Goal: Browse casually: Explore the website without a specific task or goal

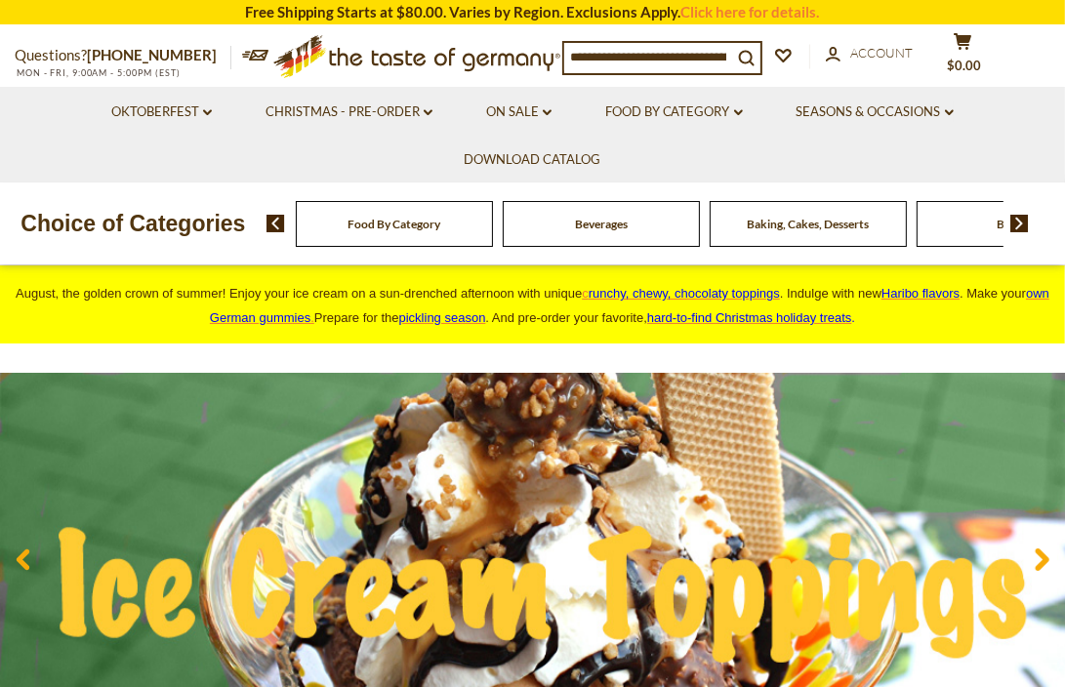
click at [407, 228] on span "Food By Category" at bounding box center [393, 224] width 93 height 15
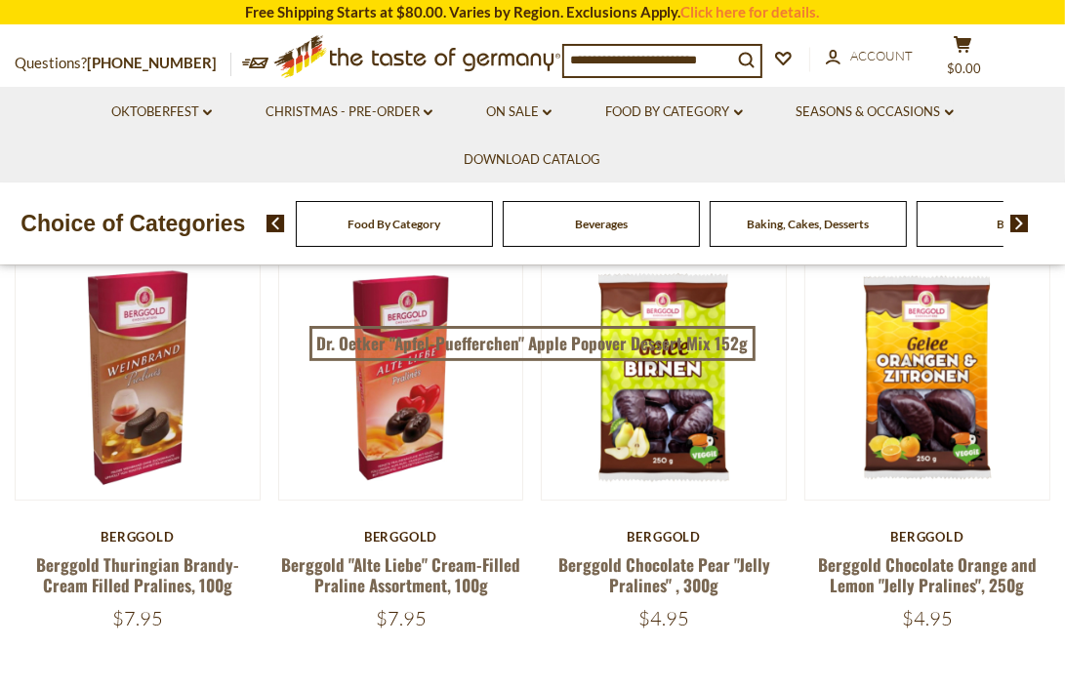
scroll to position [683, 0]
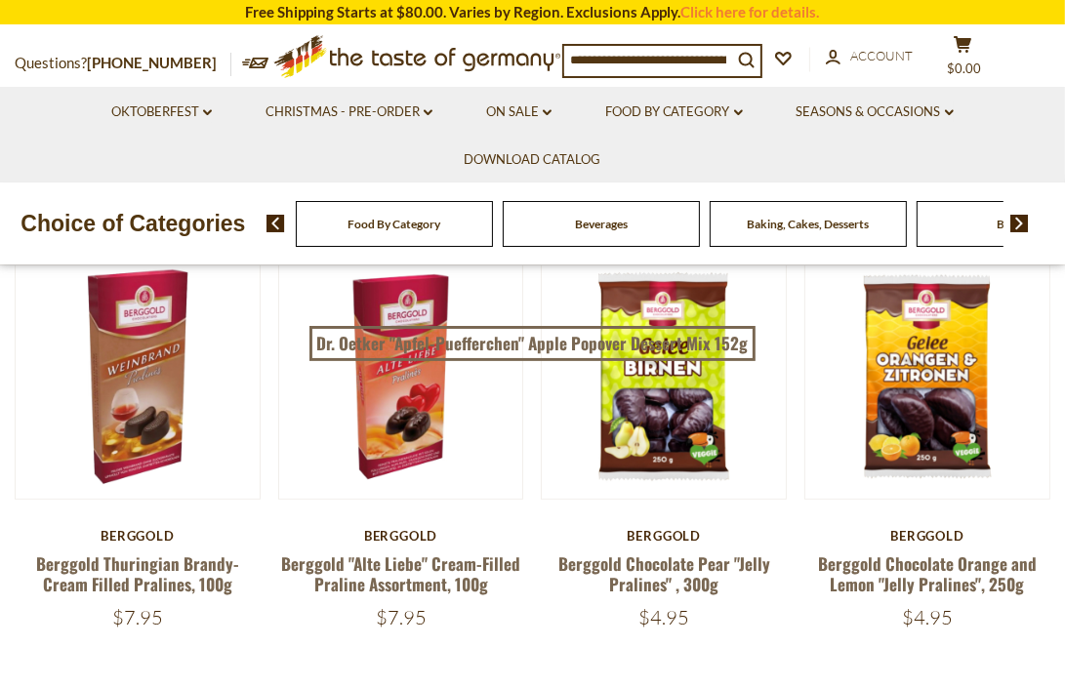
click at [410, 219] on span "Food By Category" at bounding box center [393, 224] width 93 height 15
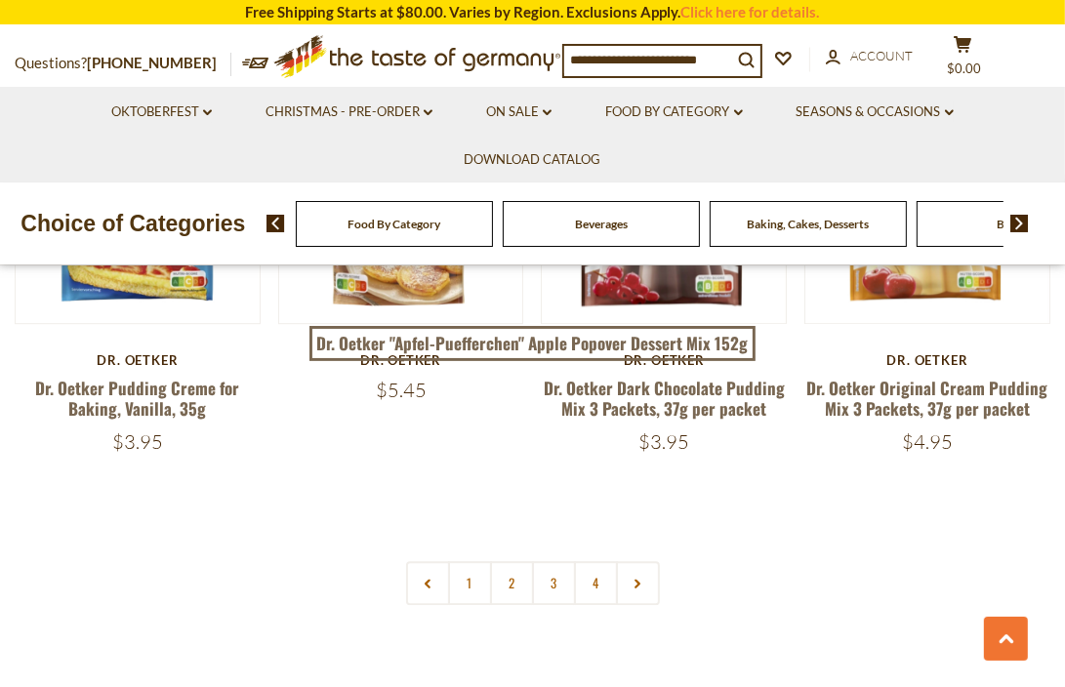
scroll to position [4197, 0]
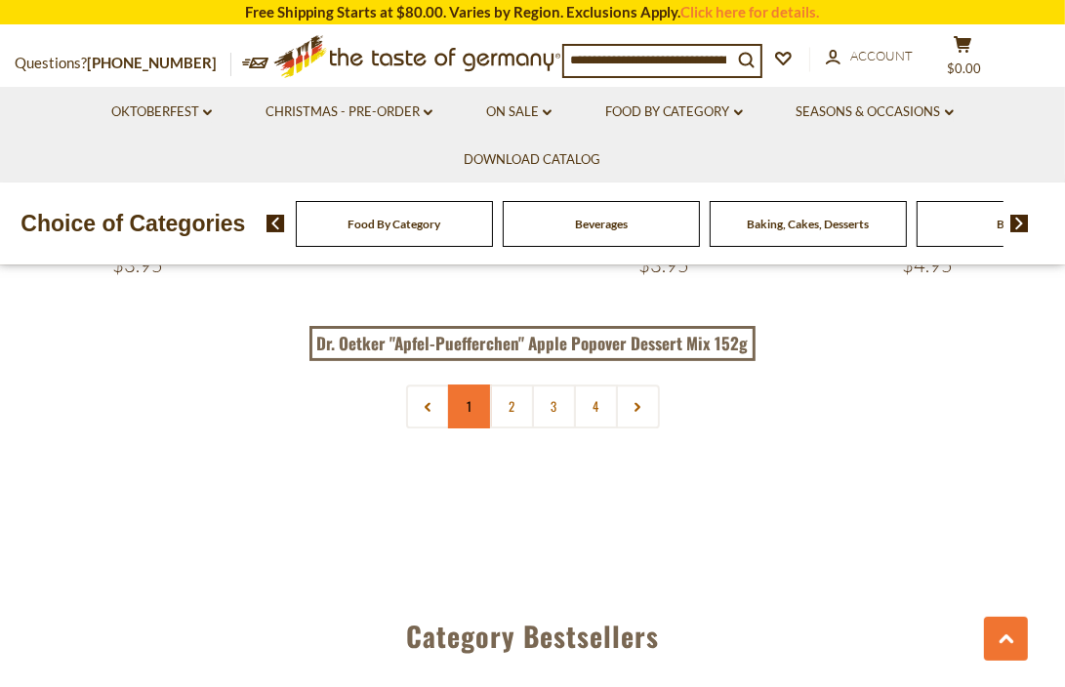
click at [476, 408] on link "1" at bounding box center [470, 407] width 44 height 44
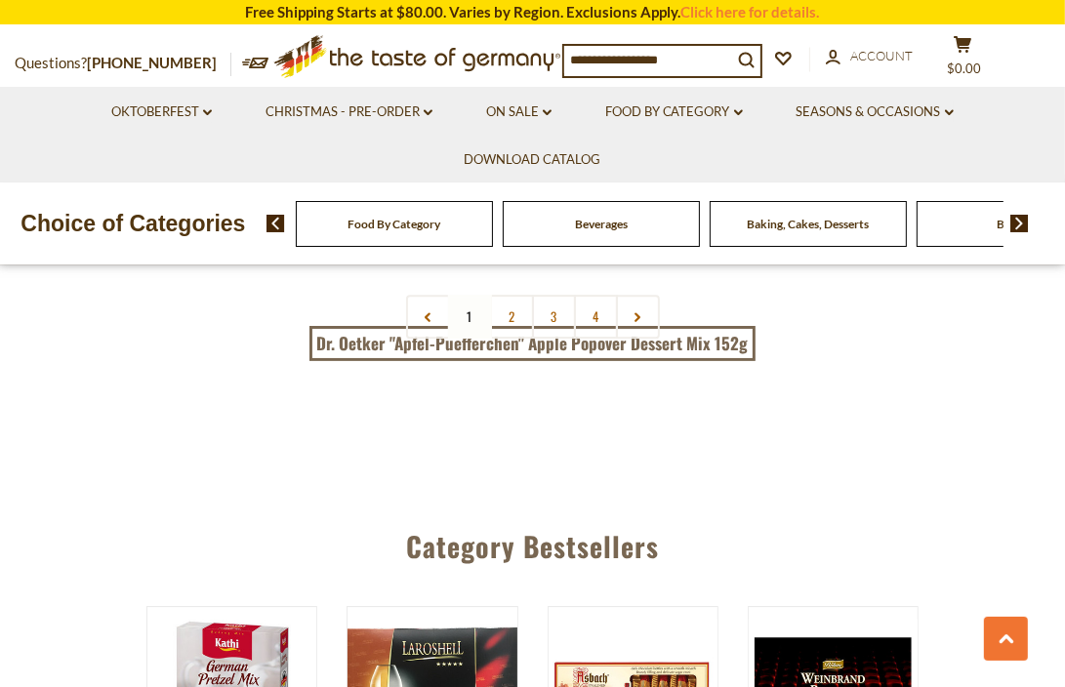
scroll to position [4294, 0]
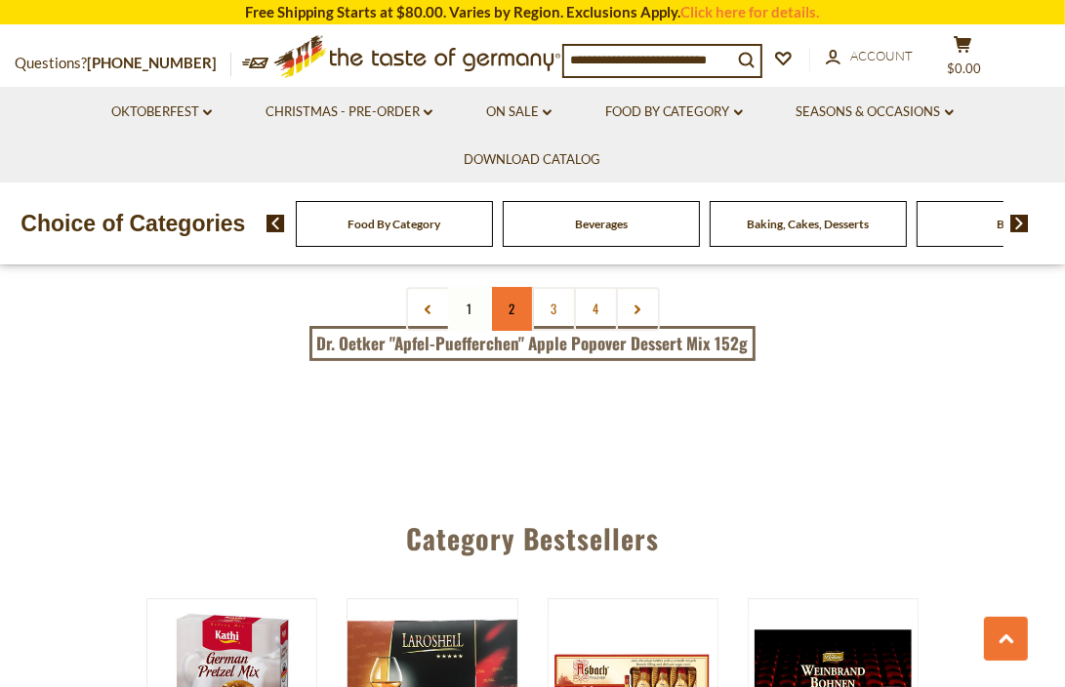
click at [514, 311] on link "2" at bounding box center [512, 309] width 44 height 44
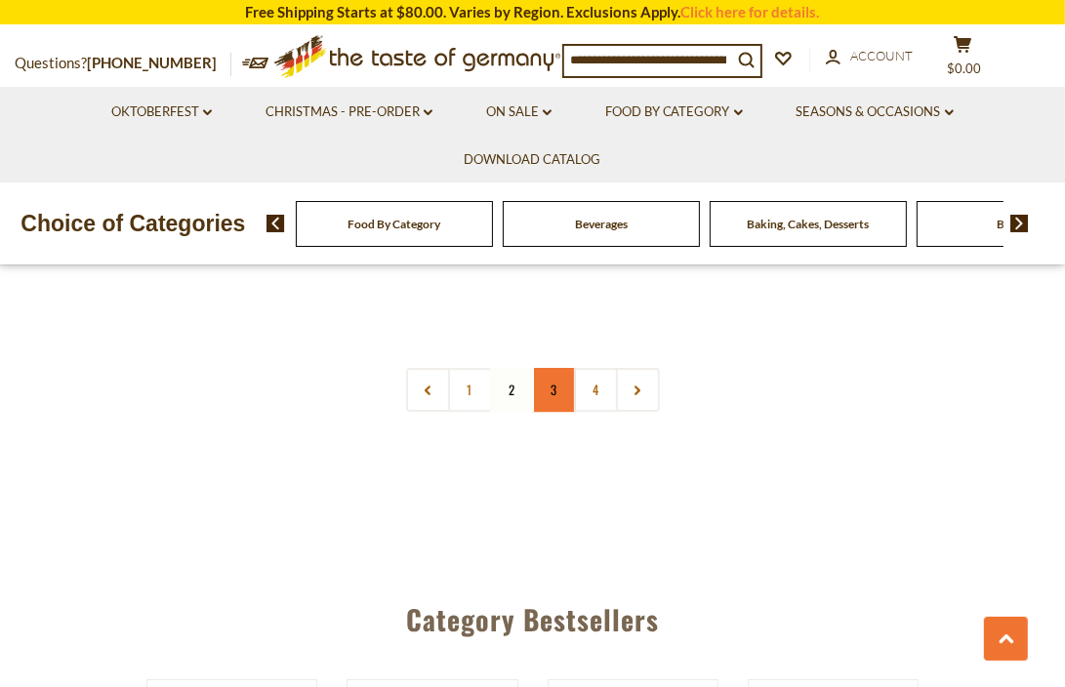
click at [555, 368] on link "3" at bounding box center [554, 390] width 44 height 44
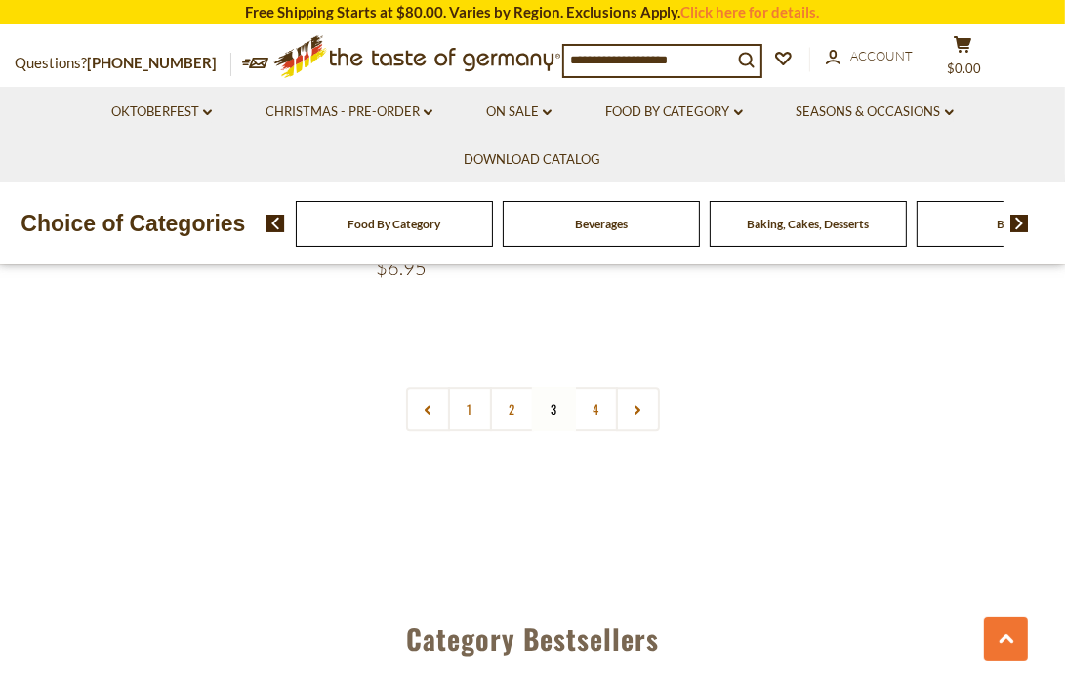
scroll to position [4199, 0]
click at [599, 386] on link "4" at bounding box center [596, 408] width 44 height 44
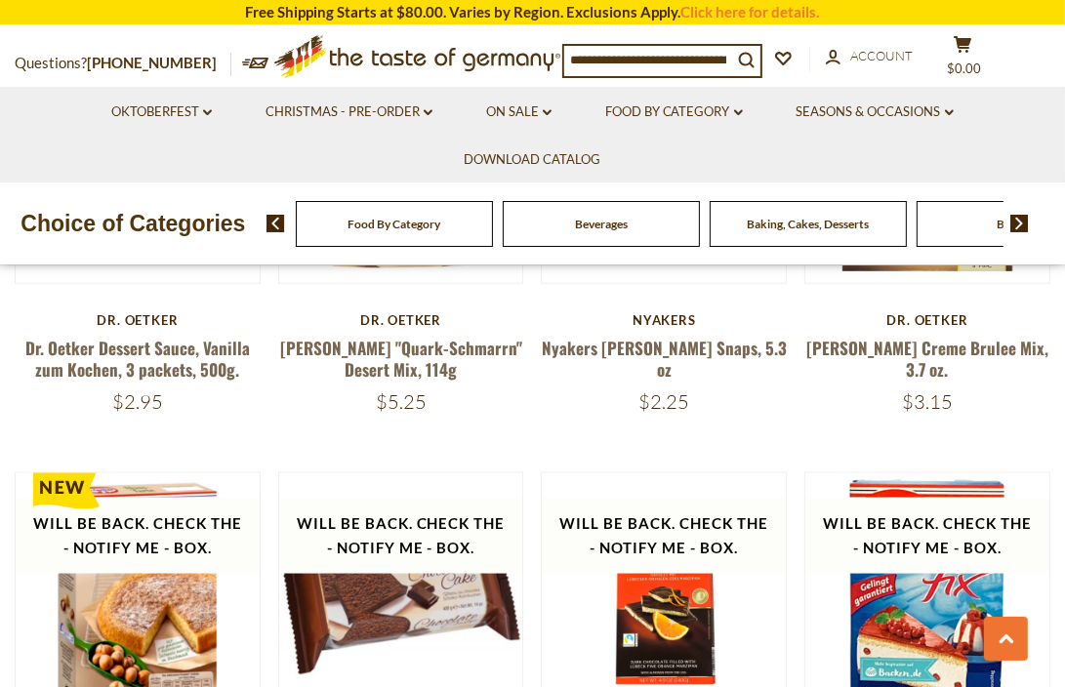
scroll to position [1856, 0]
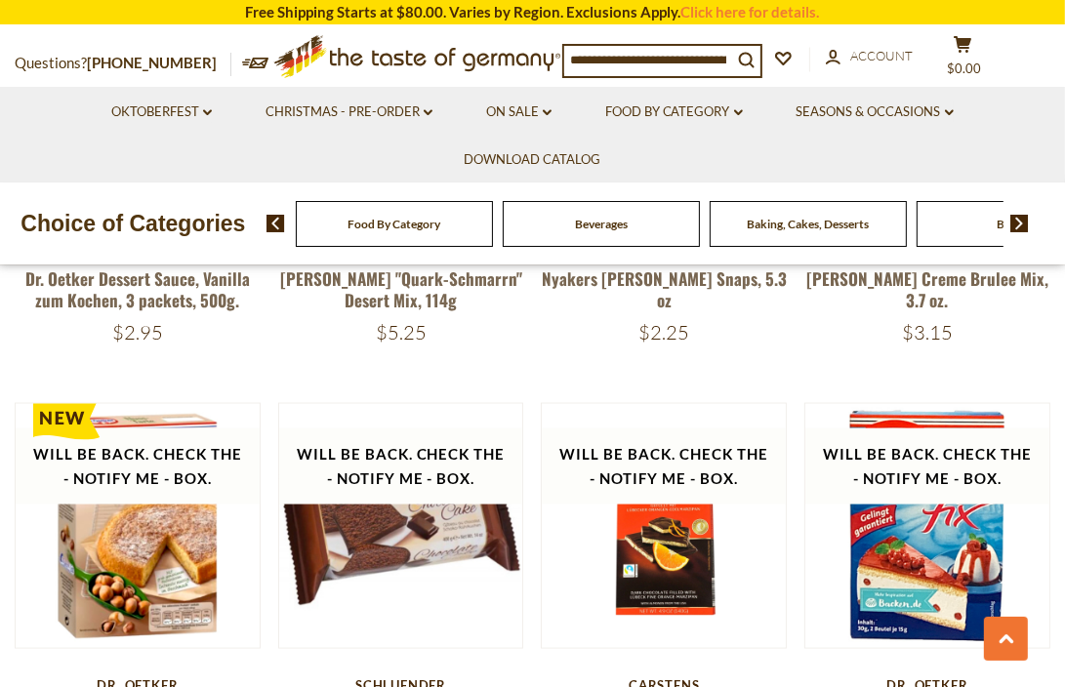
click at [804, 224] on span "Baking, Cakes, Desserts" at bounding box center [808, 224] width 122 height 15
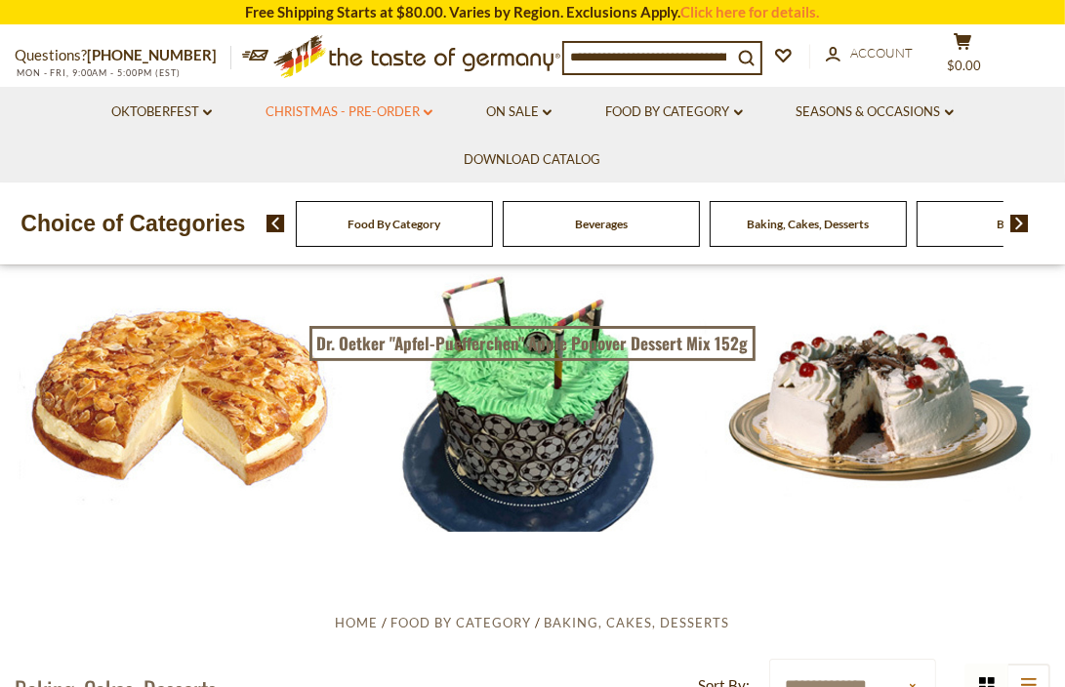
click at [355, 112] on link "Christmas - PRE-ORDER dropdown_arrow" at bounding box center [348, 112] width 167 height 21
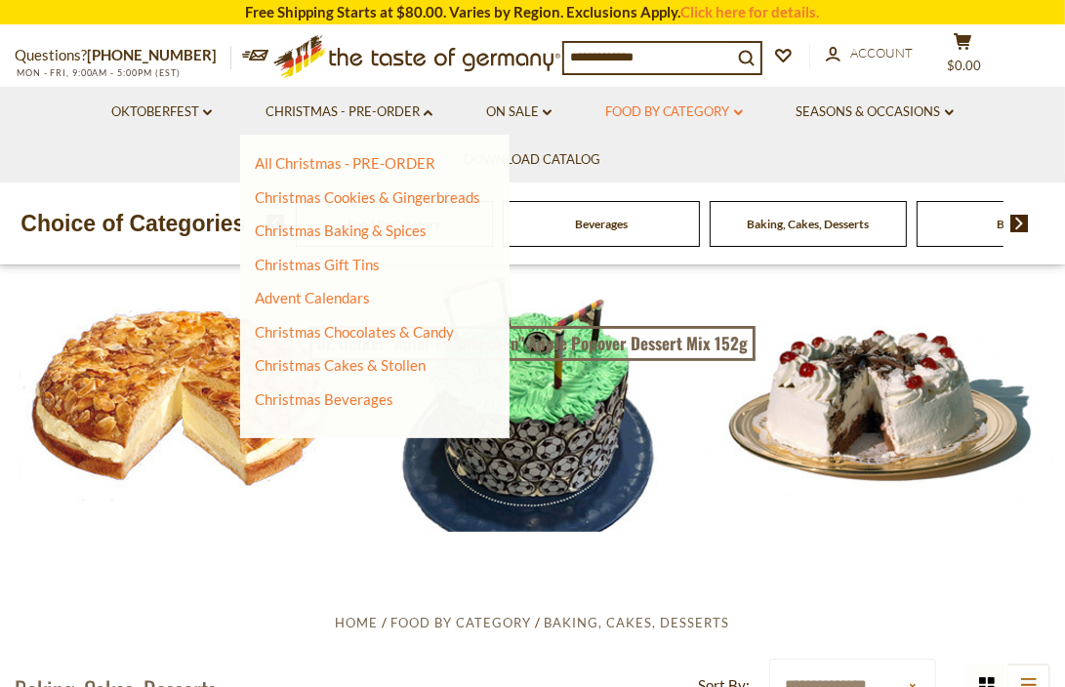
click at [675, 112] on link "Food By Category dropdown_arrow" at bounding box center [674, 112] width 138 height 21
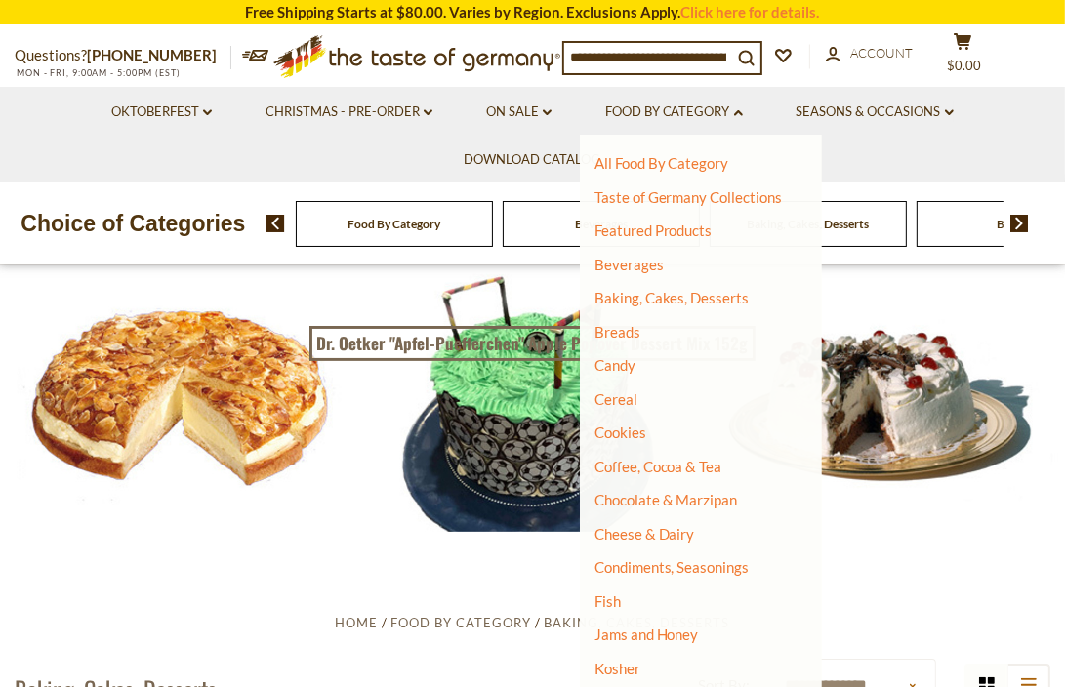
click at [574, 50] on input at bounding box center [648, 56] width 168 height 27
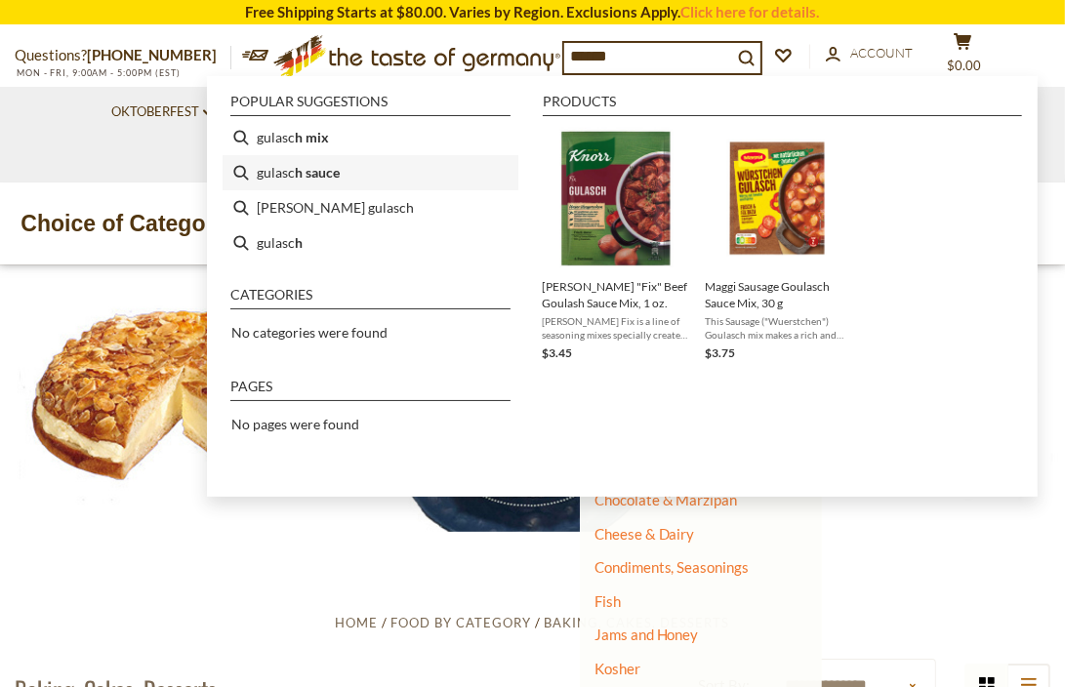
click at [318, 175] on b "h sauce" at bounding box center [317, 172] width 45 height 22
type input "**********"
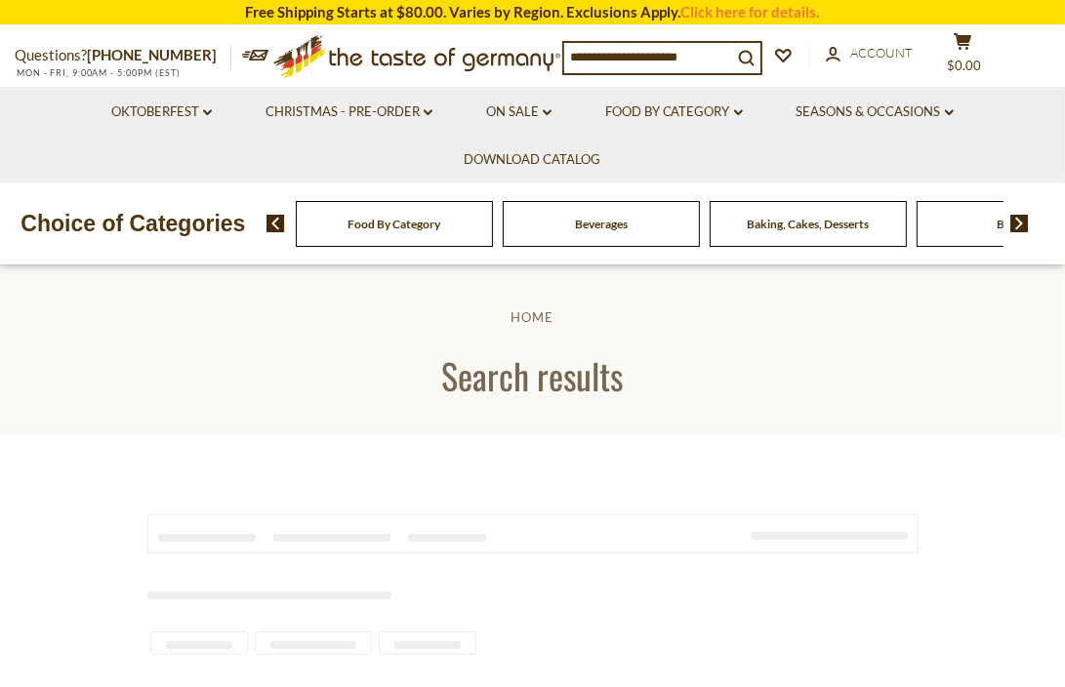
type input "**********"
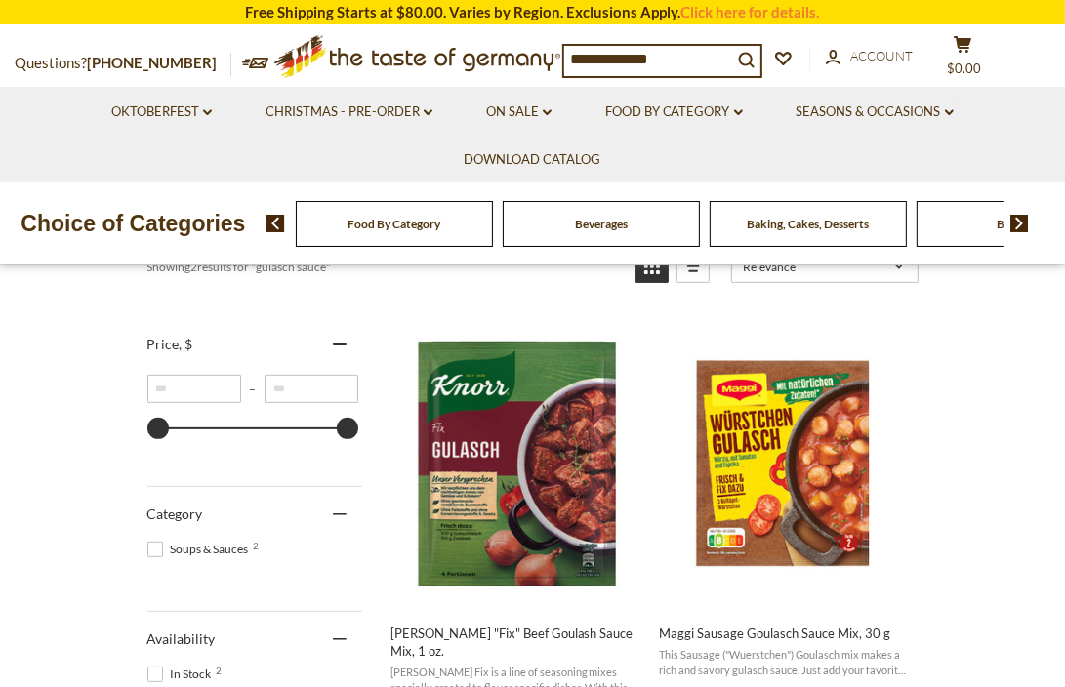
scroll to position [293, 0]
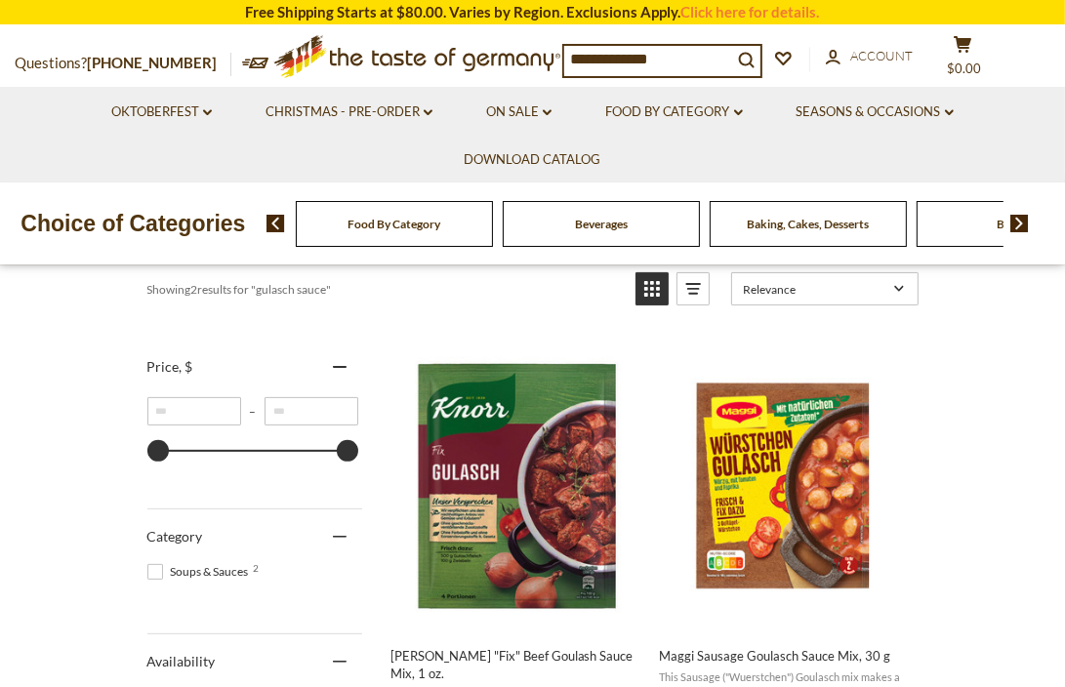
click at [393, 223] on span "Food By Category" at bounding box center [393, 224] width 93 height 15
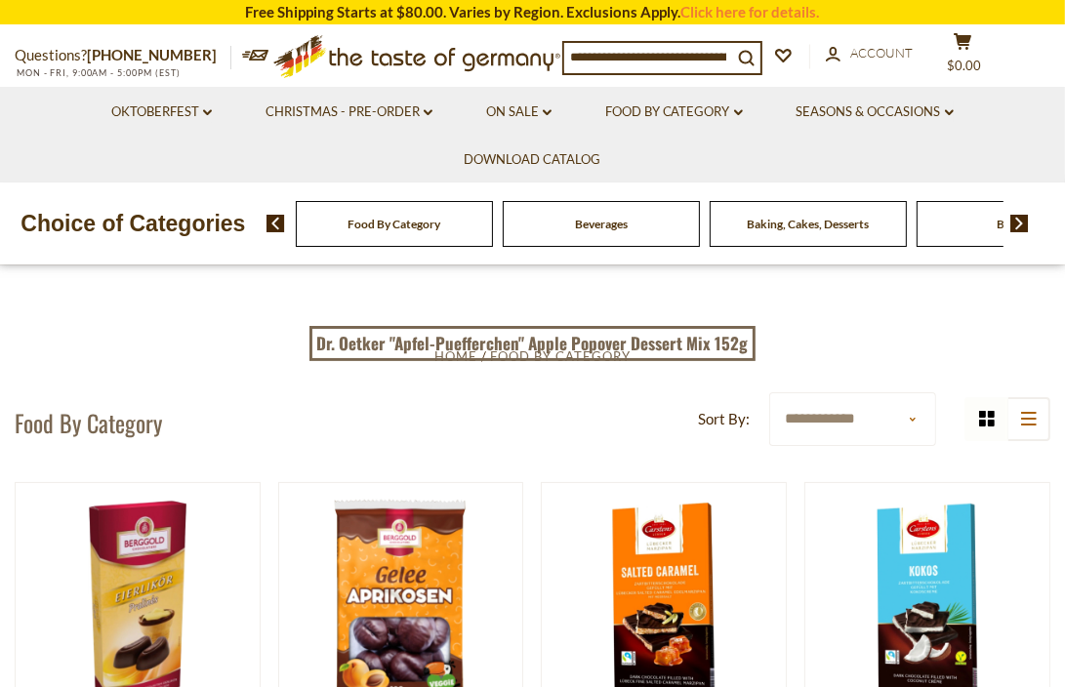
click at [605, 224] on span "Beverages" at bounding box center [601, 224] width 53 height 15
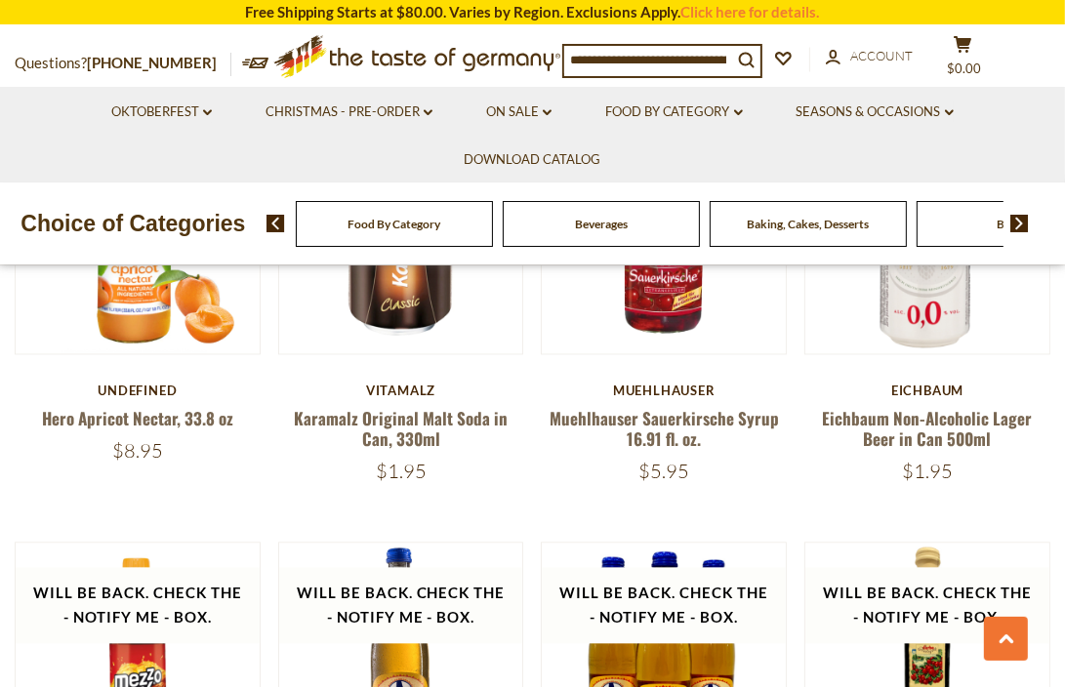
scroll to position [2928, 0]
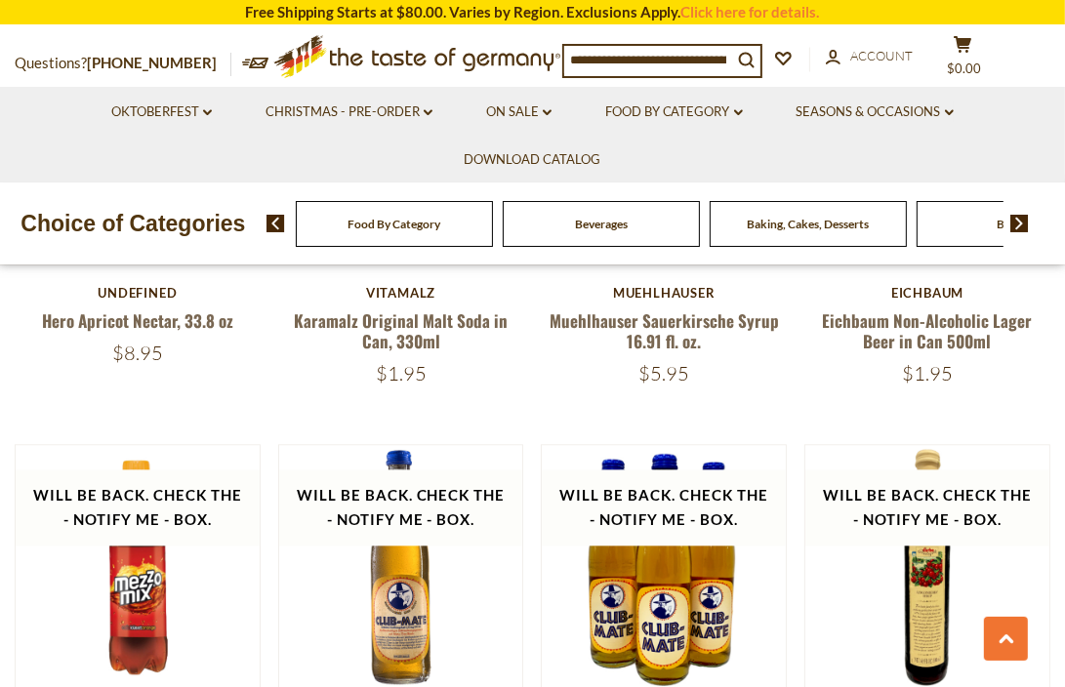
click at [411, 227] on span "Food By Category" at bounding box center [393, 224] width 93 height 15
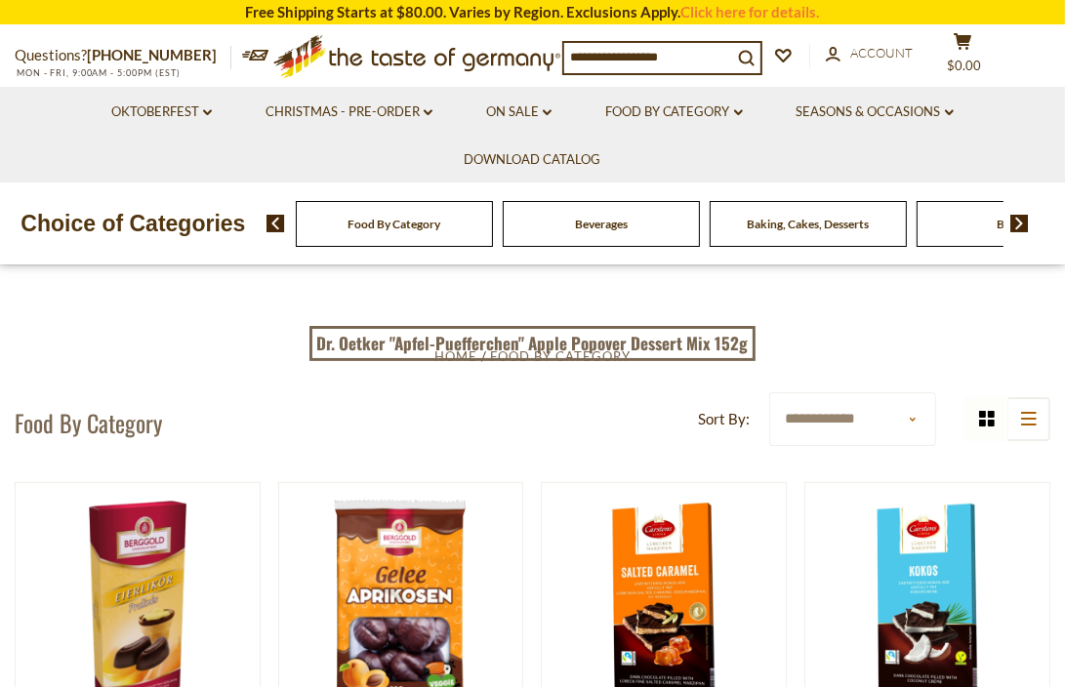
click at [1023, 225] on img at bounding box center [1019, 224] width 19 height 18
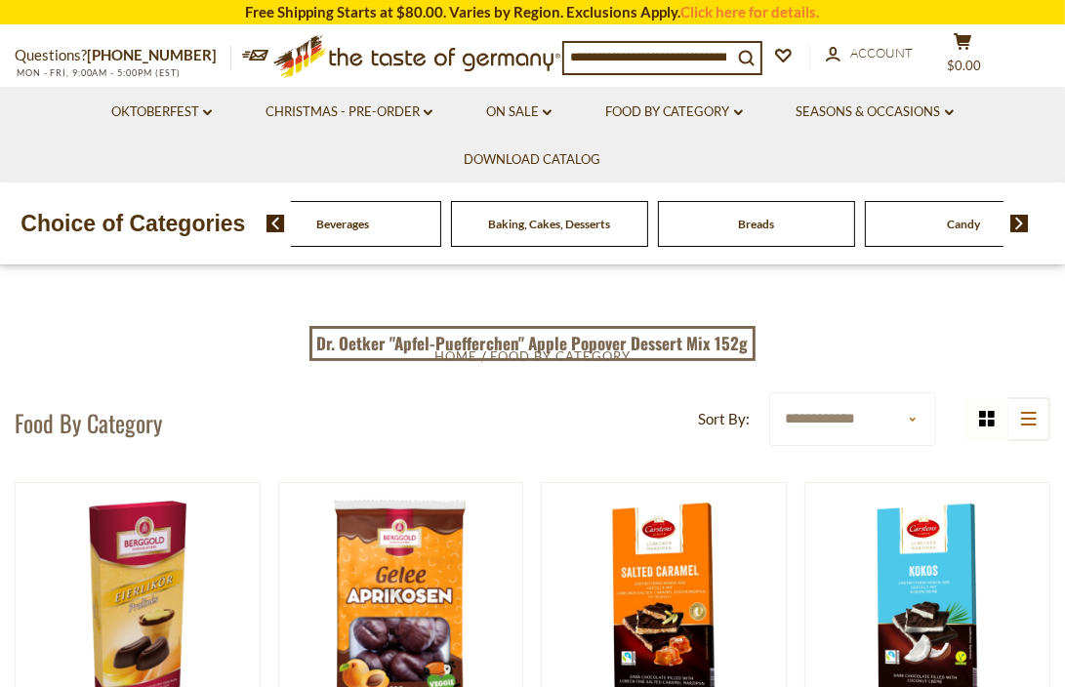
click at [1023, 225] on img at bounding box center [1019, 224] width 19 height 18
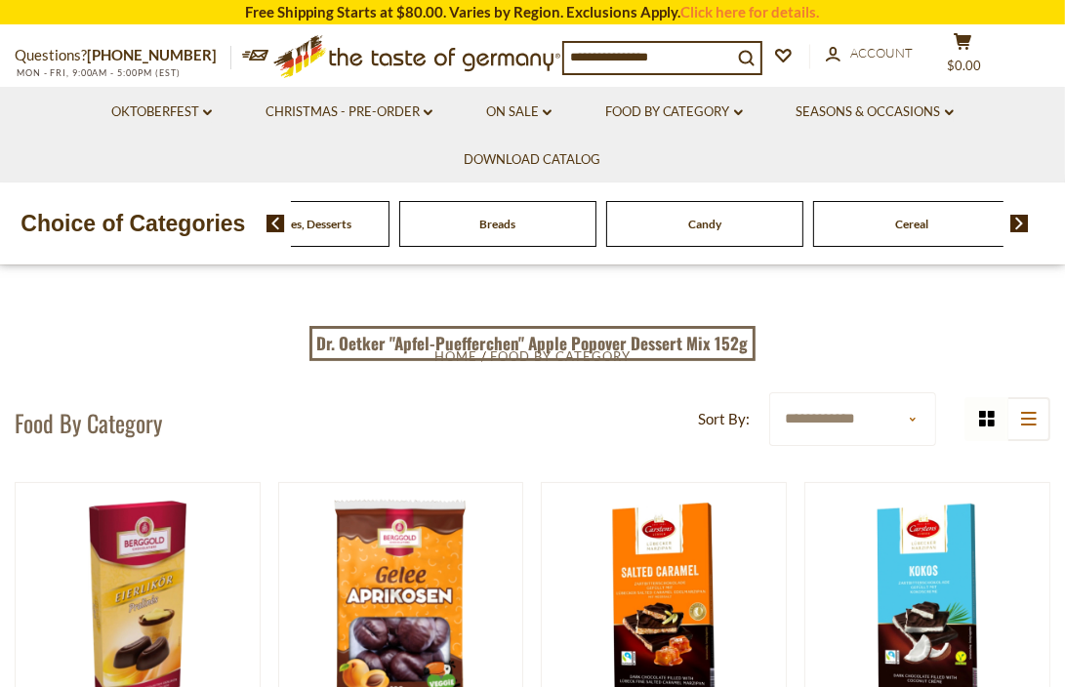
click at [1023, 225] on img at bounding box center [1019, 224] width 19 height 18
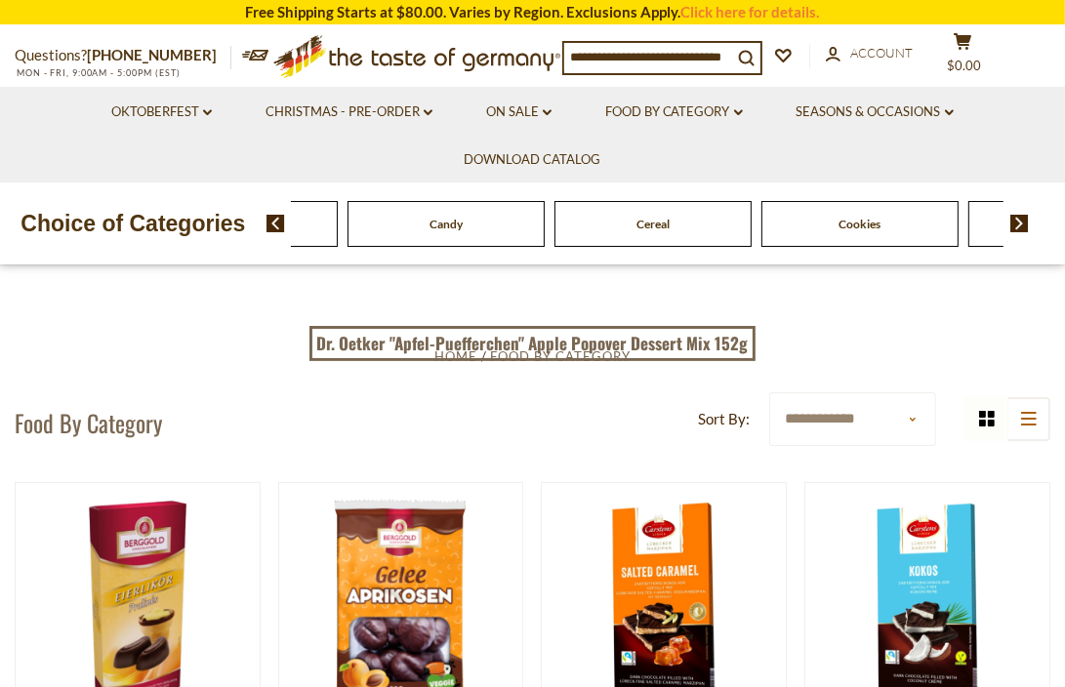
click at [1023, 225] on img at bounding box center [1019, 224] width 19 height 18
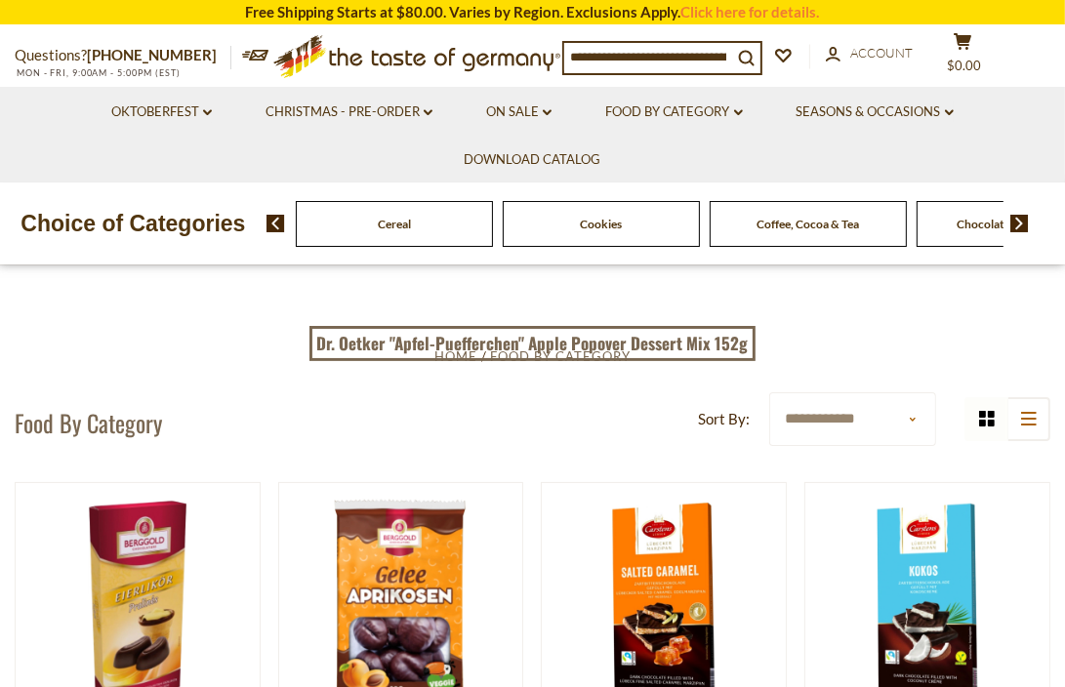
click at [1023, 225] on img at bounding box center [1019, 224] width 19 height 18
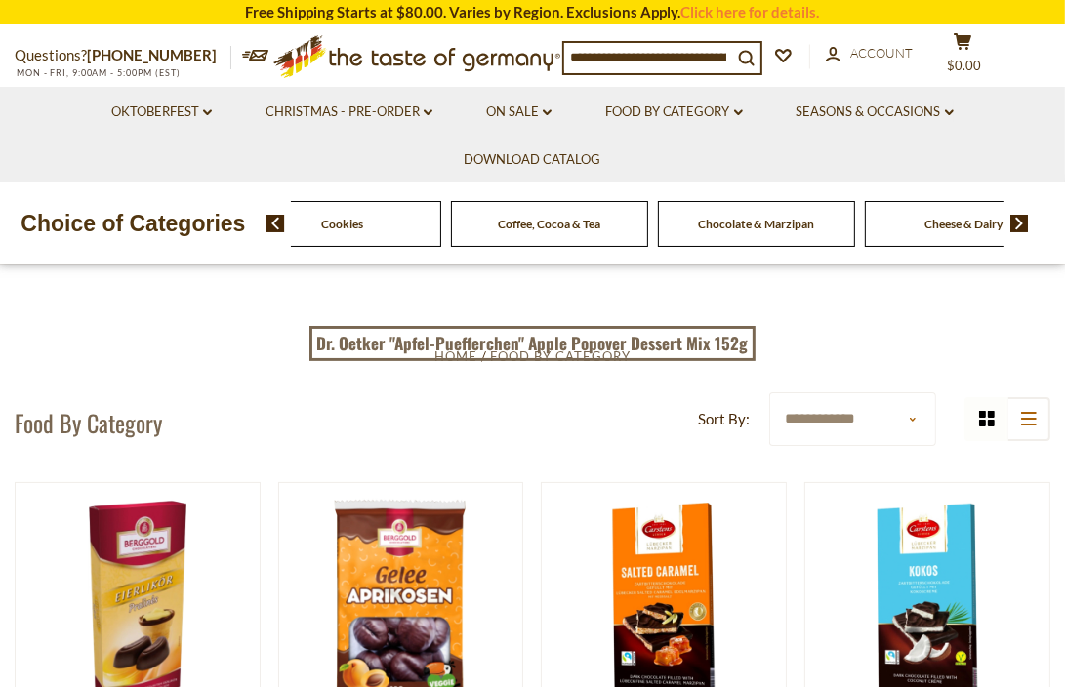
click at [1023, 225] on img at bounding box center [1019, 224] width 19 height 18
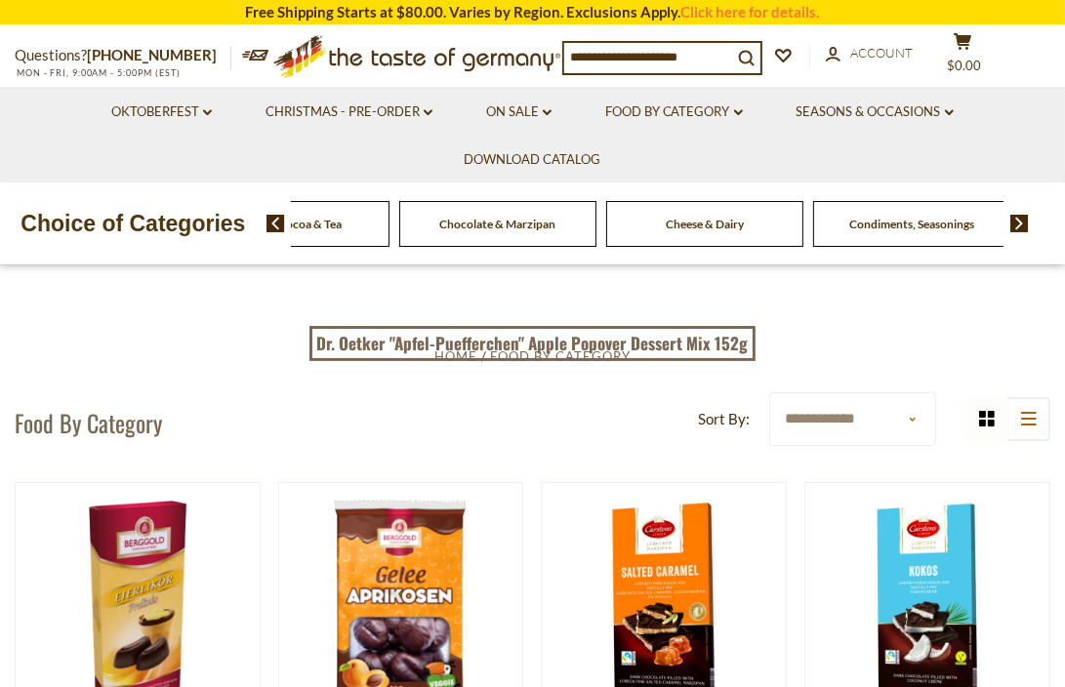
click at [1023, 225] on img at bounding box center [1019, 224] width 19 height 18
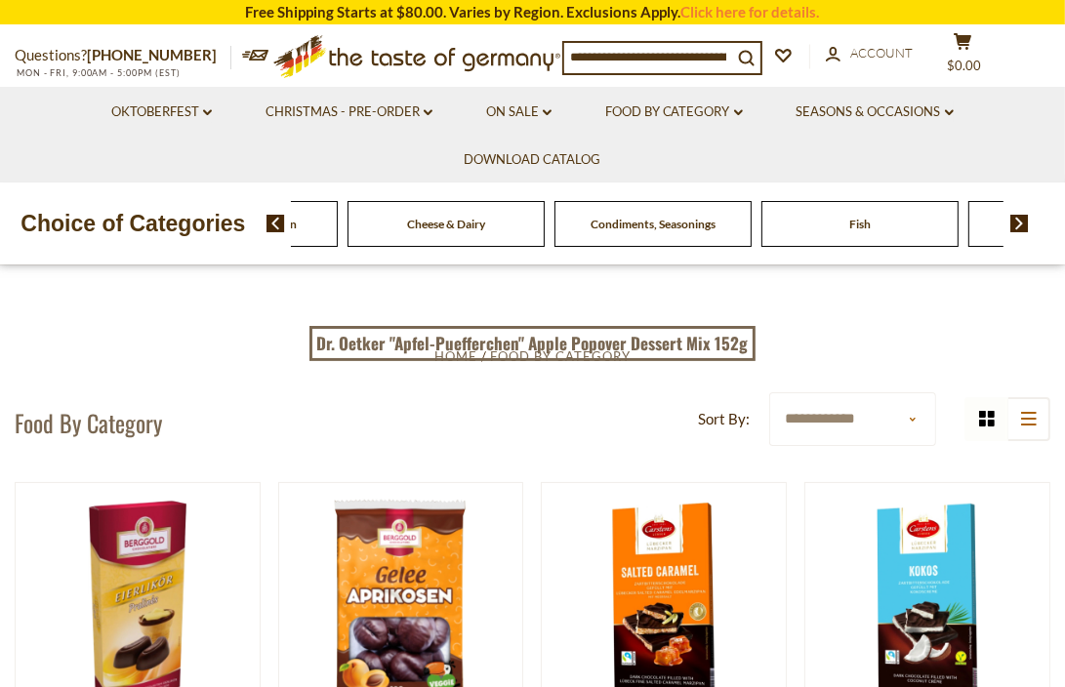
click at [1023, 225] on img at bounding box center [1019, 224] width 19 height 18
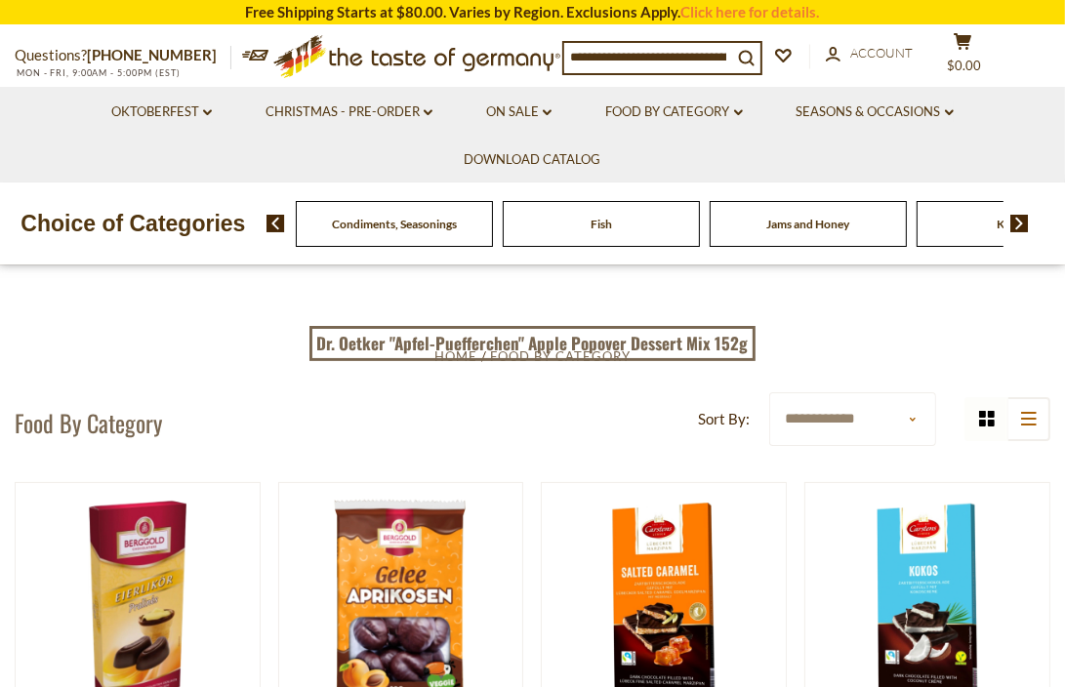
click at [814, 225] on span "Jams and Honey" at bounding box center [807, 224] width 83 height 15
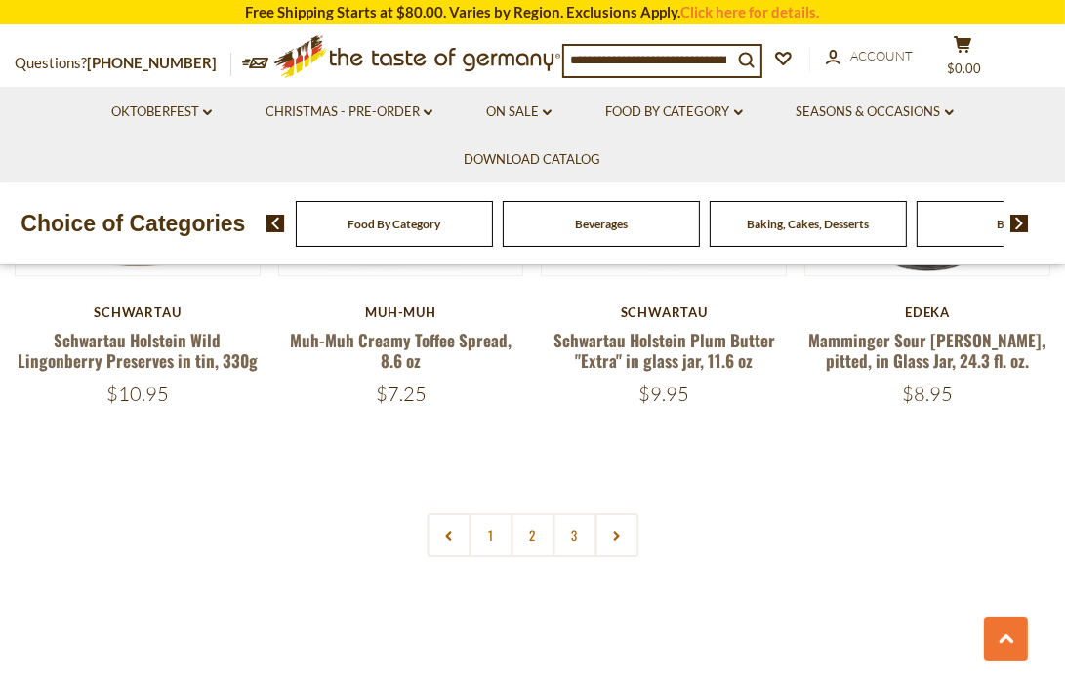
scroll to position [4294, 0]
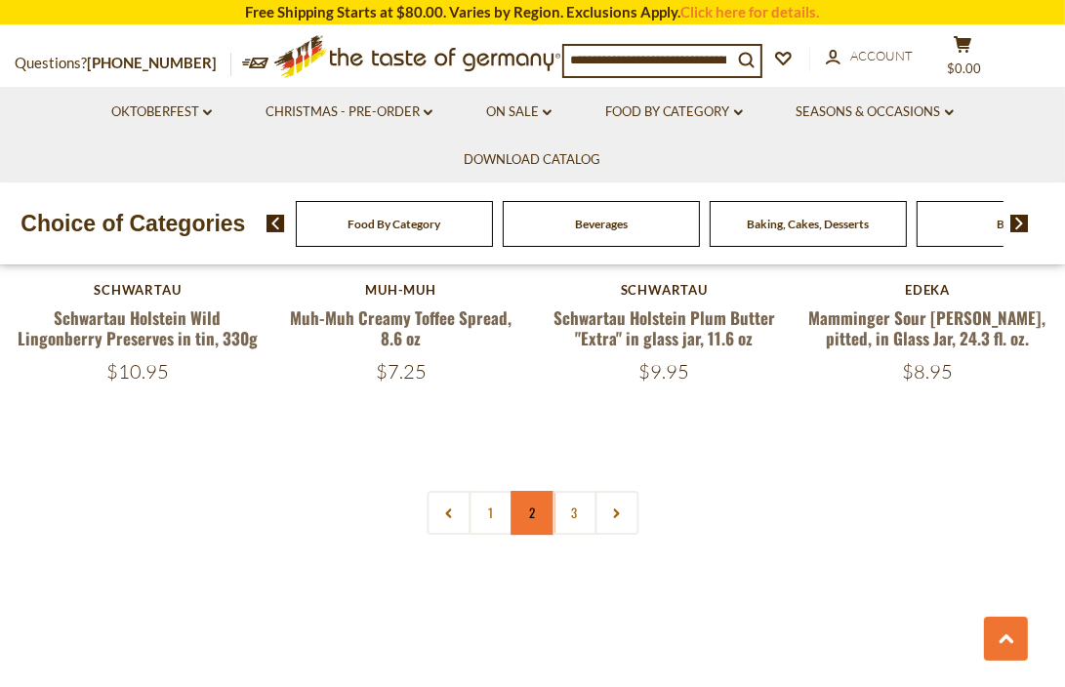
click at [531, 491] on link "2" at bounding box center [532, 513] width 44 height 44
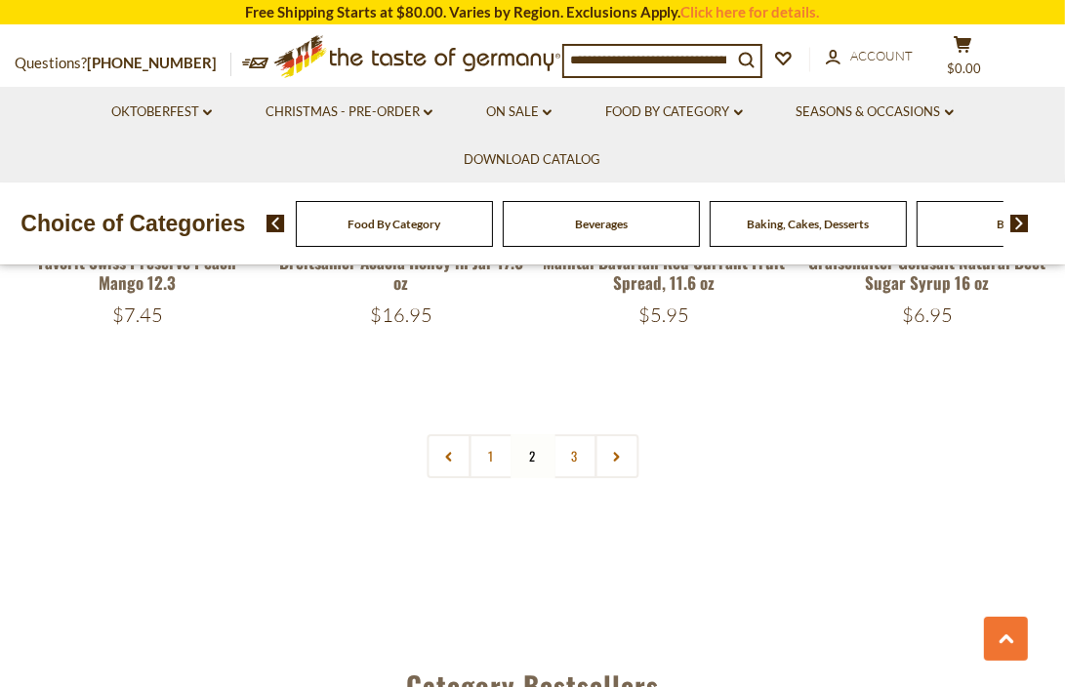
scroll to position [4367, 0]
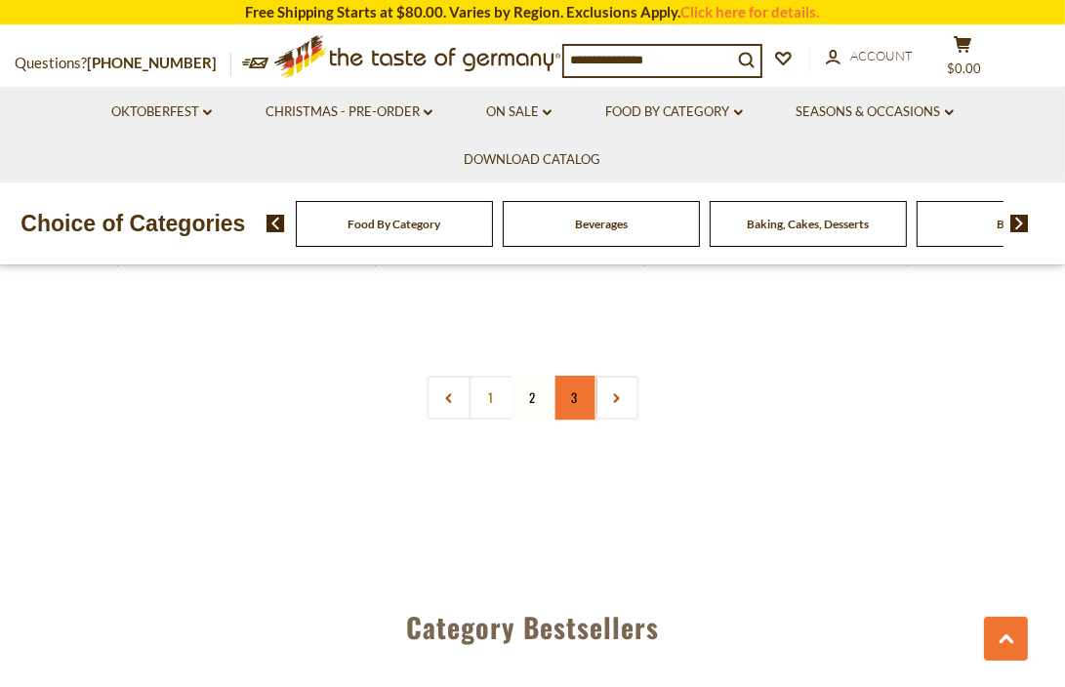
click at [577, 401] on link "3" at bounding box center [574, 398] width 44 height 44
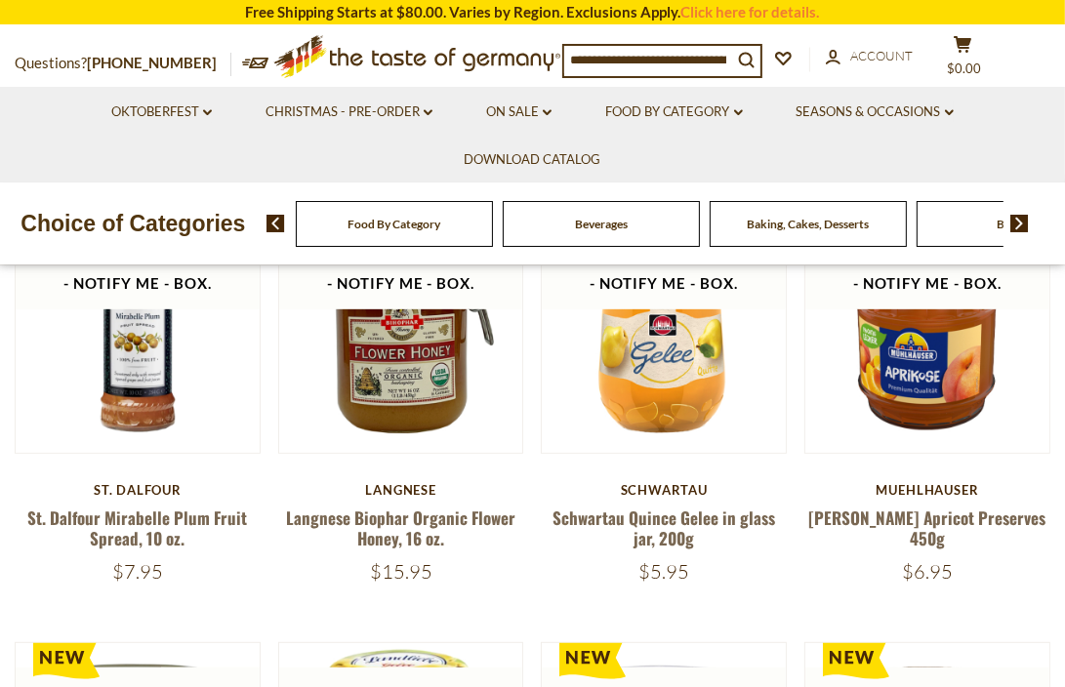
scroll to position [561, 0]
